Goal: Information Seeking & Learning: Learn about a topic

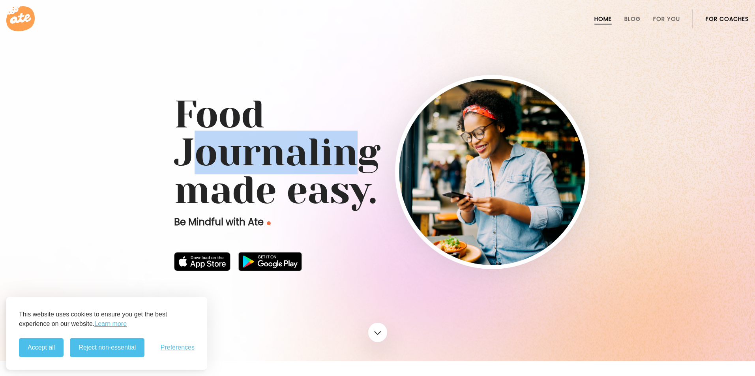
drag, startPoint x: 186, startPoint y: 158, endPoint x: 361, endPoint y: 165, distance: 174.7
click at [361, 165] on h1 "Food Journaling made easy." at bounding box center [378, 153] width 408 height 114
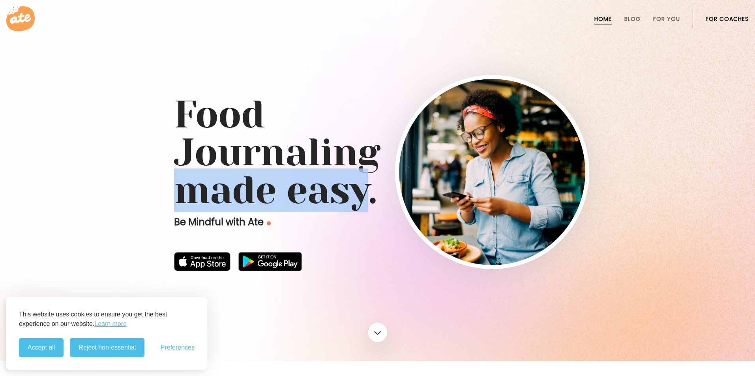
drag, startPoint x: 179, startPoint y: 188, endPoint x: 364, endPoint y: 188, distance: 185.2
click at [364, 188] on h1 "Food Journaling made easy." at bounding box center [378, 153] width 408 height 114
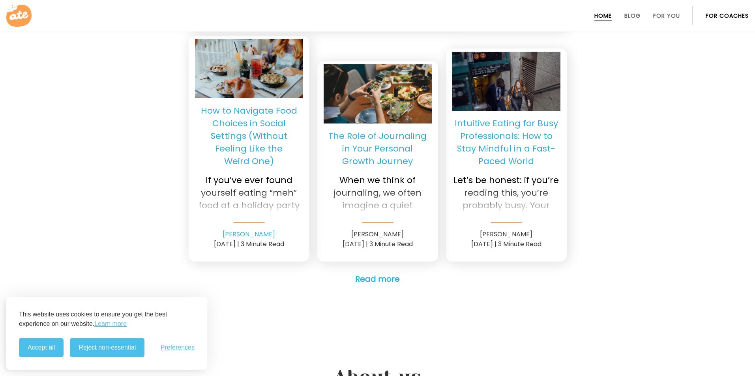
scroll to position [1935, 0]
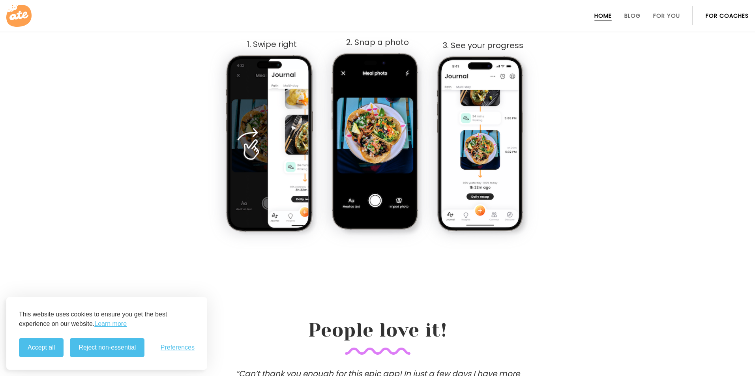
scroll to position [513, 0]
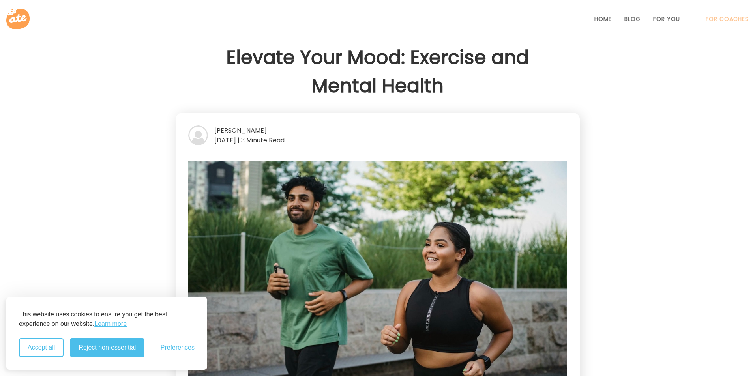
click at [54, 353] on button "Accept all" at bounding box center [41, 347] width 45 height 19
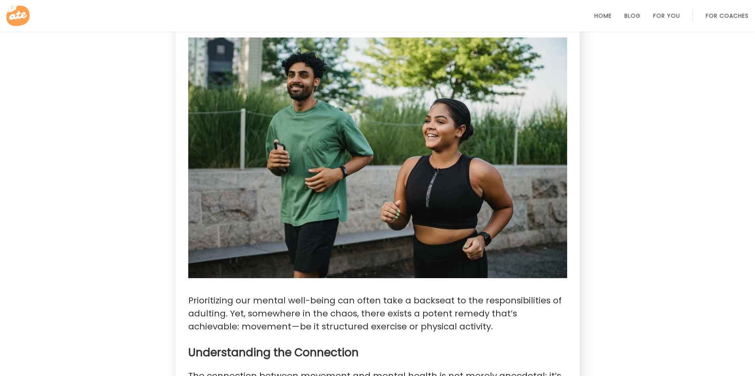
scroll to position [79, 0]
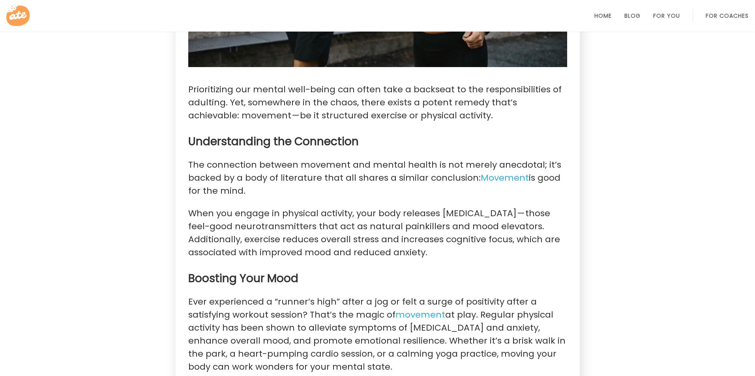
drag, startPoint x: 731, startPoint y: 244, endPoint x: 734, endPoint y: 196, distance: 48.7
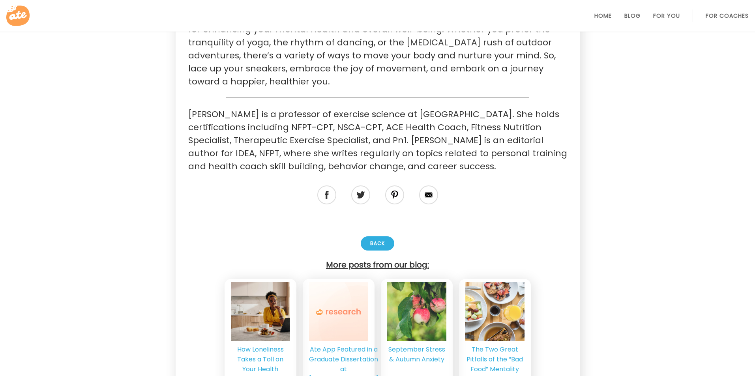
scroll to position [1219, 0]
